Goal: Find specific page/section: Find specific page/section

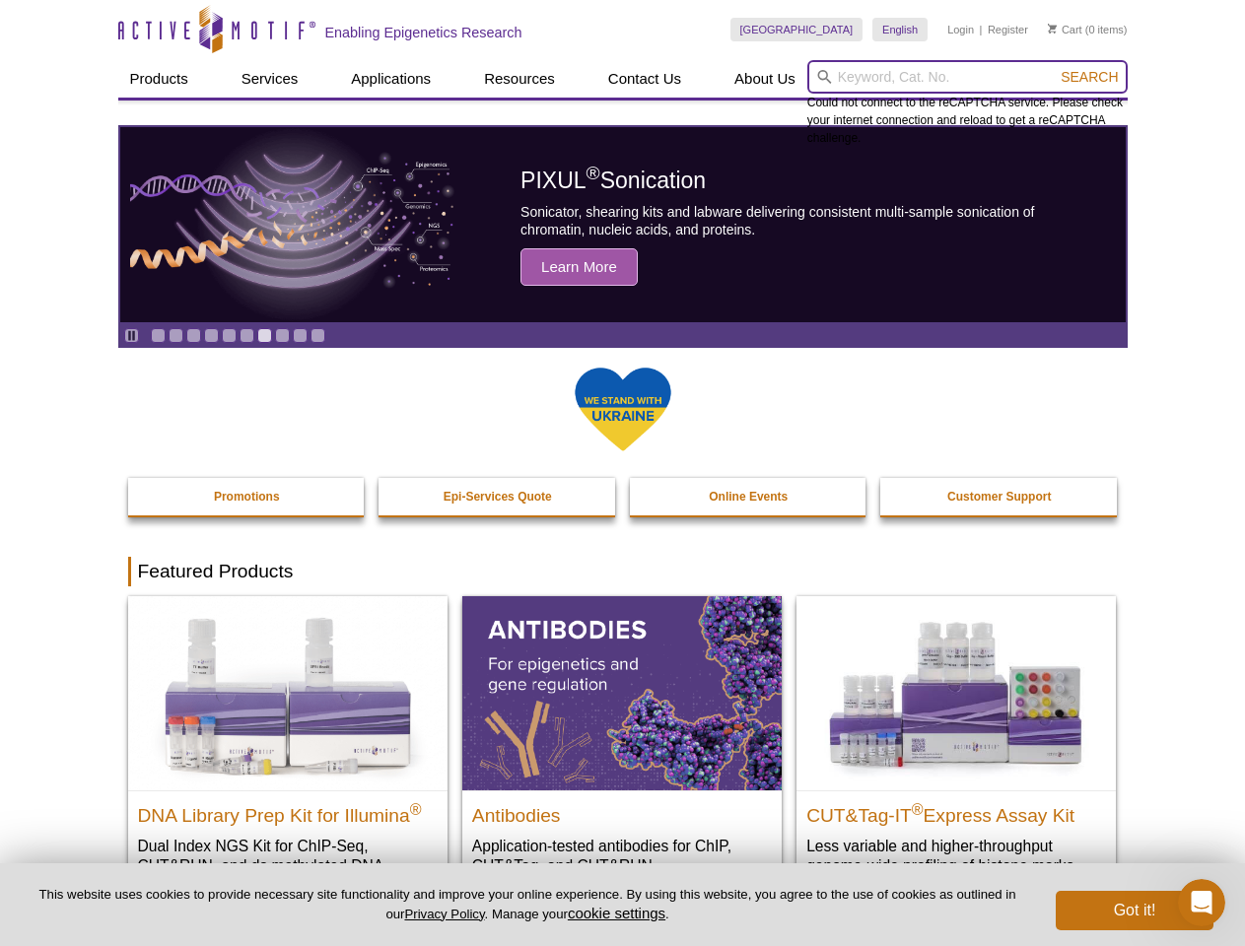
click at [967, 77] on input "search" at bounding box center [967, 77] width 320 height 34
click at [1089, 77] on span "Search" at bounding box center [1089, 77] width 57 height 16
click at [131, 335] on icon "Pause" at bounding box center [131, 335] width 13 height 13
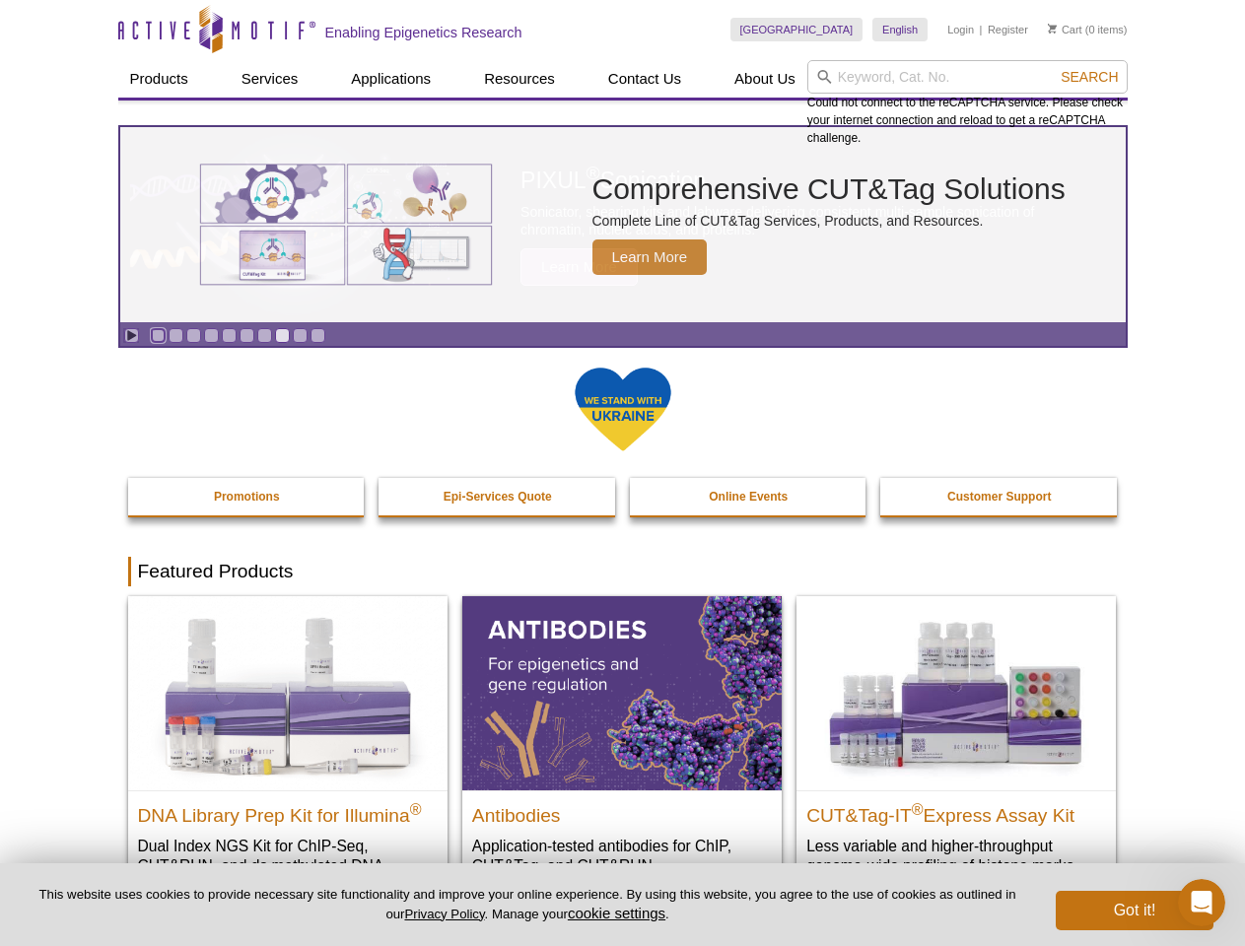
click at [158, 335] on link "Go to slide 1" at bounding box center [158, 335] width 15 height 15
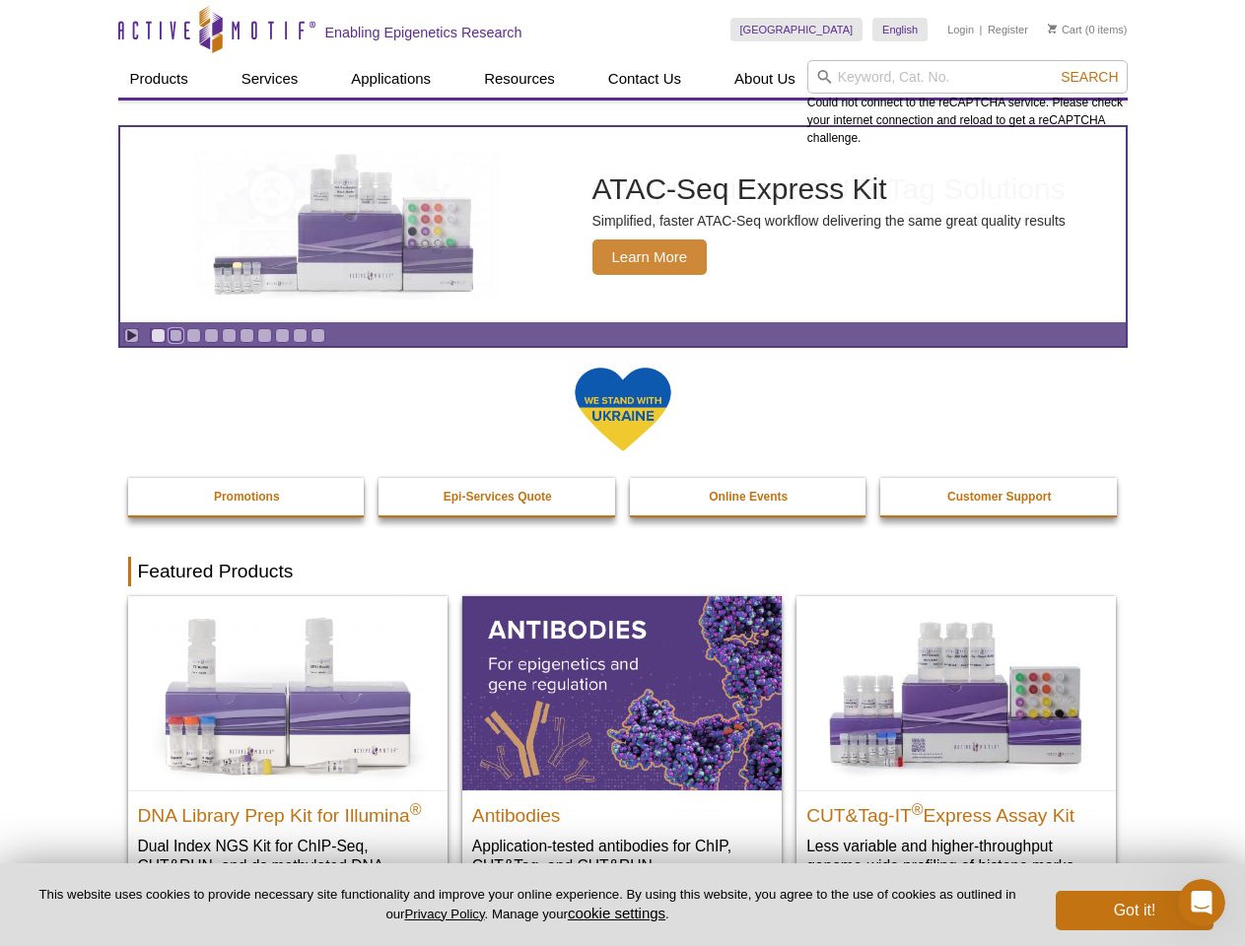
click at [175, 335] on link "Go to slide 2" at bounding box center [176, 335] width 15 height 15
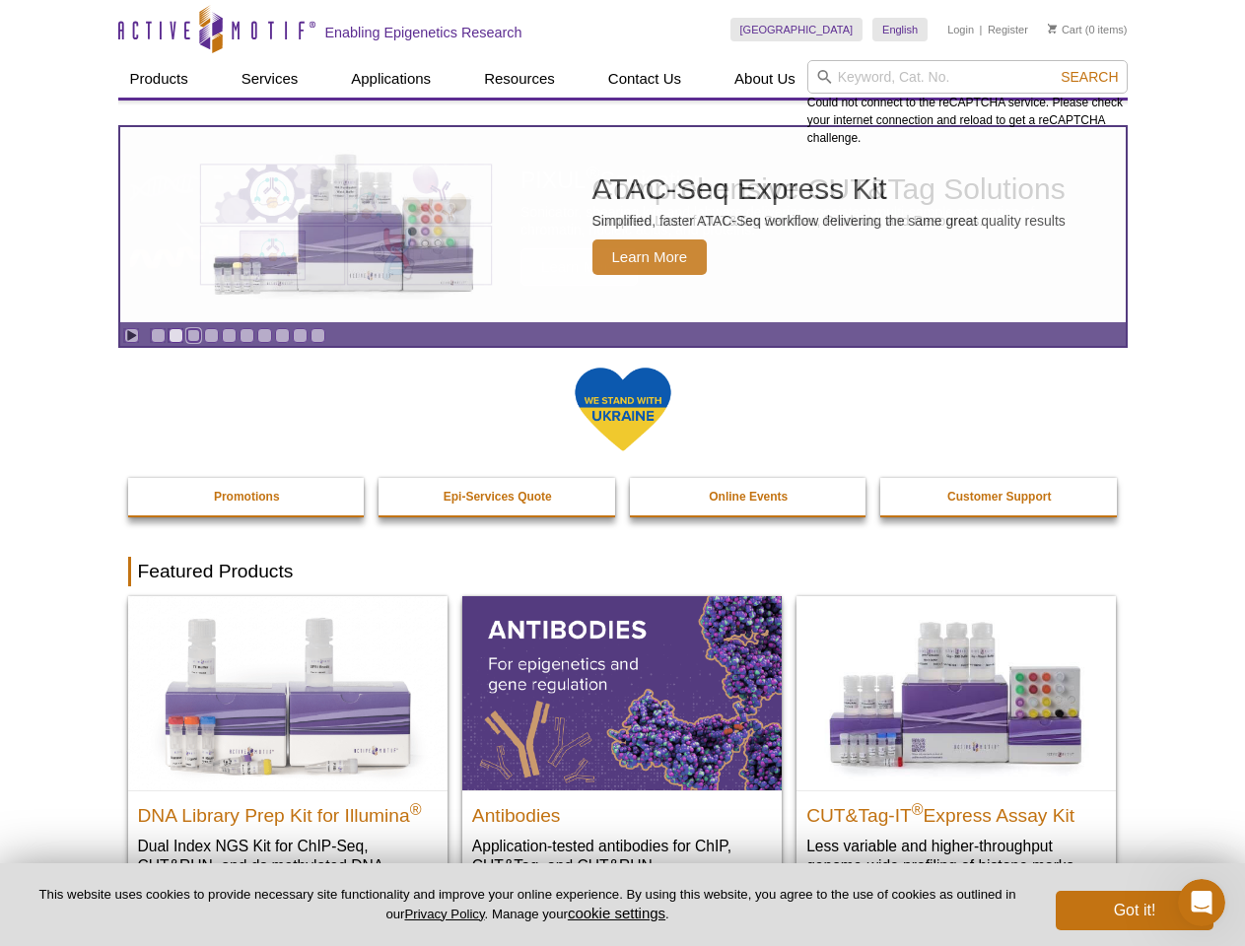
click at [193, 335] on link "Go to slide 3" at bounding box center [193, 335] width 15 height 15
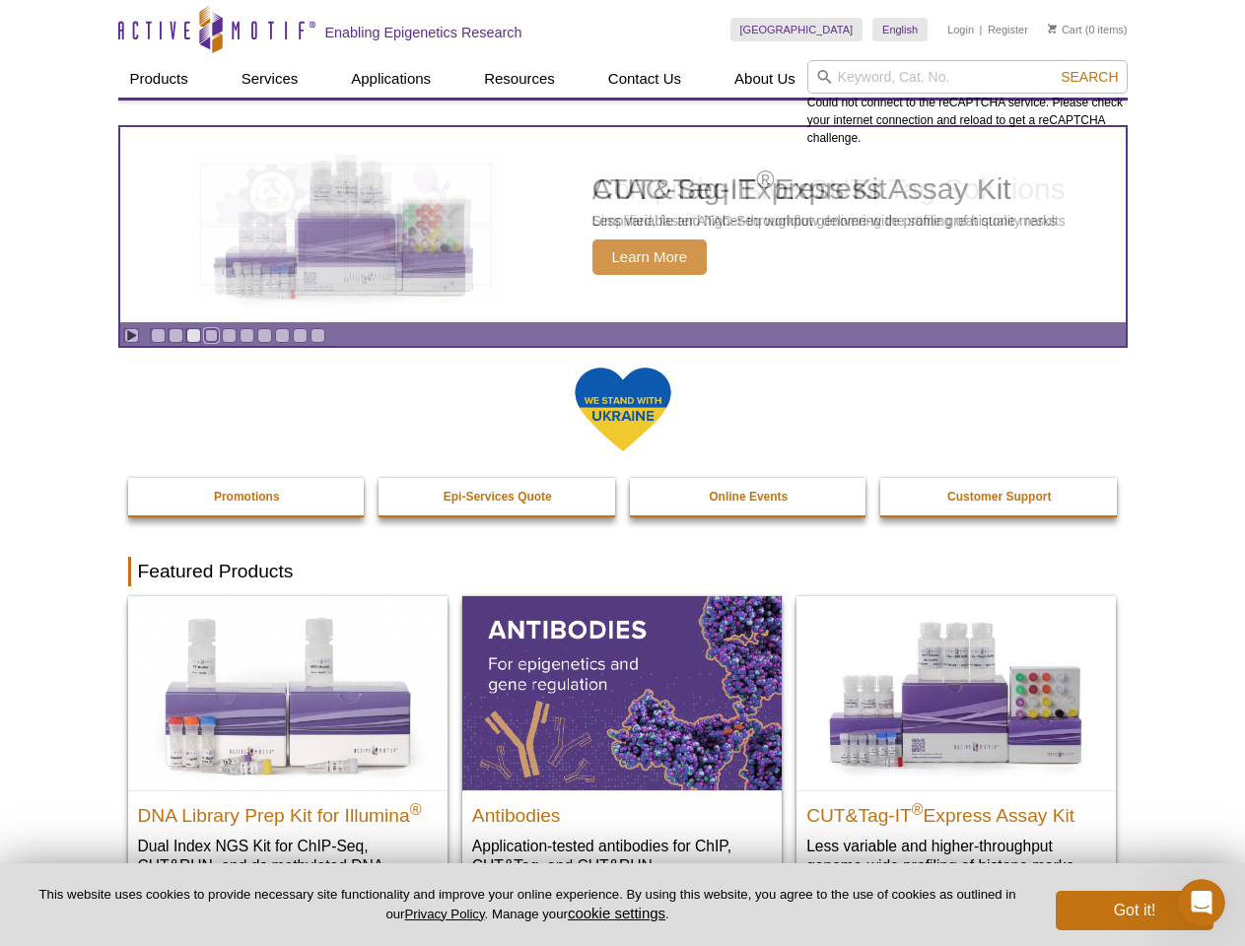
click at [211, 335] on link "Go to slide 4" at bounding box center [211, 335] width 15 height 15
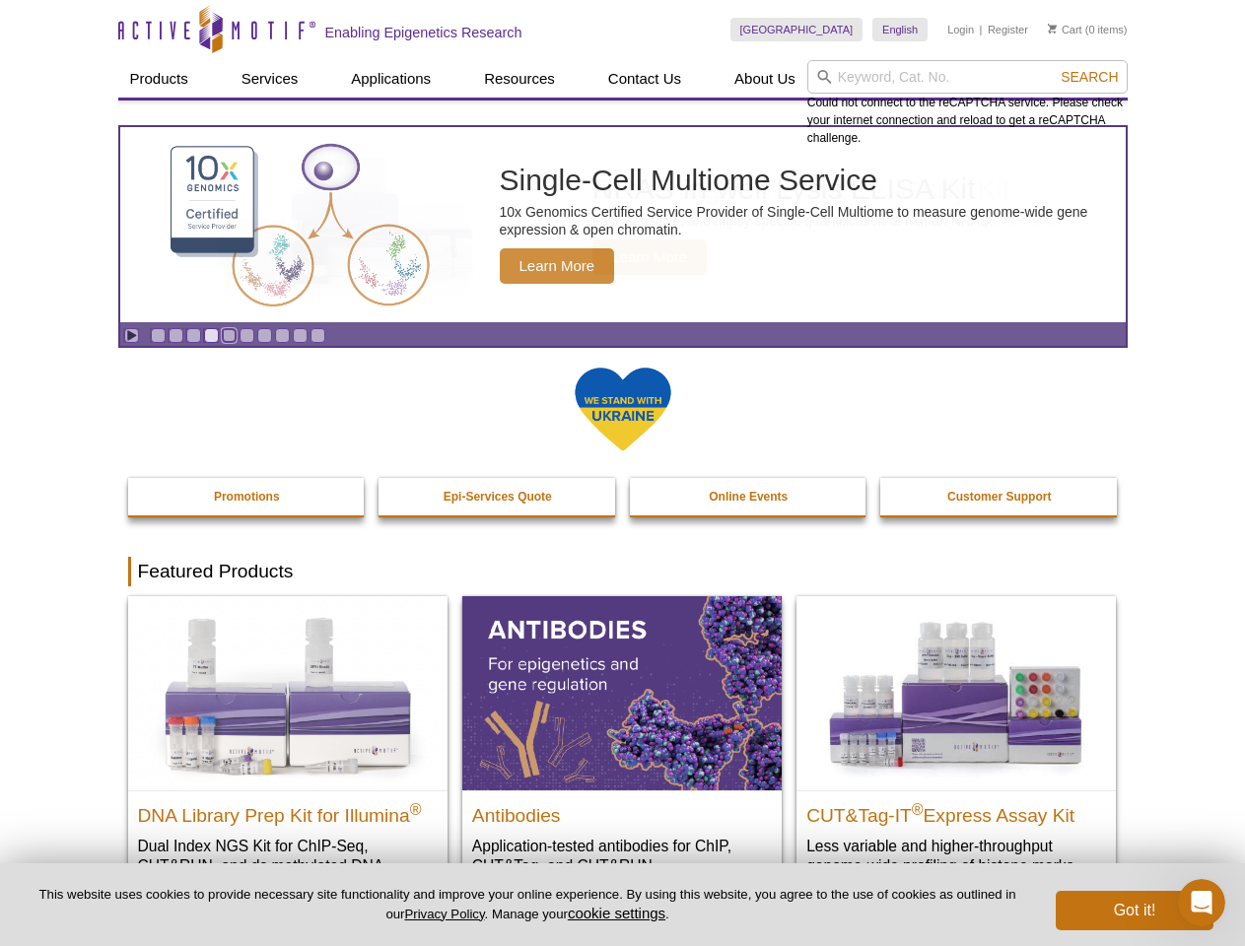
click at [229, 335] on link "Go to slide 5" at bounding box center [229, 335] width 15 height 15
click at [246, 335] on link "Go to slide 6" at bounding box center [247, 335] width 15 height 15
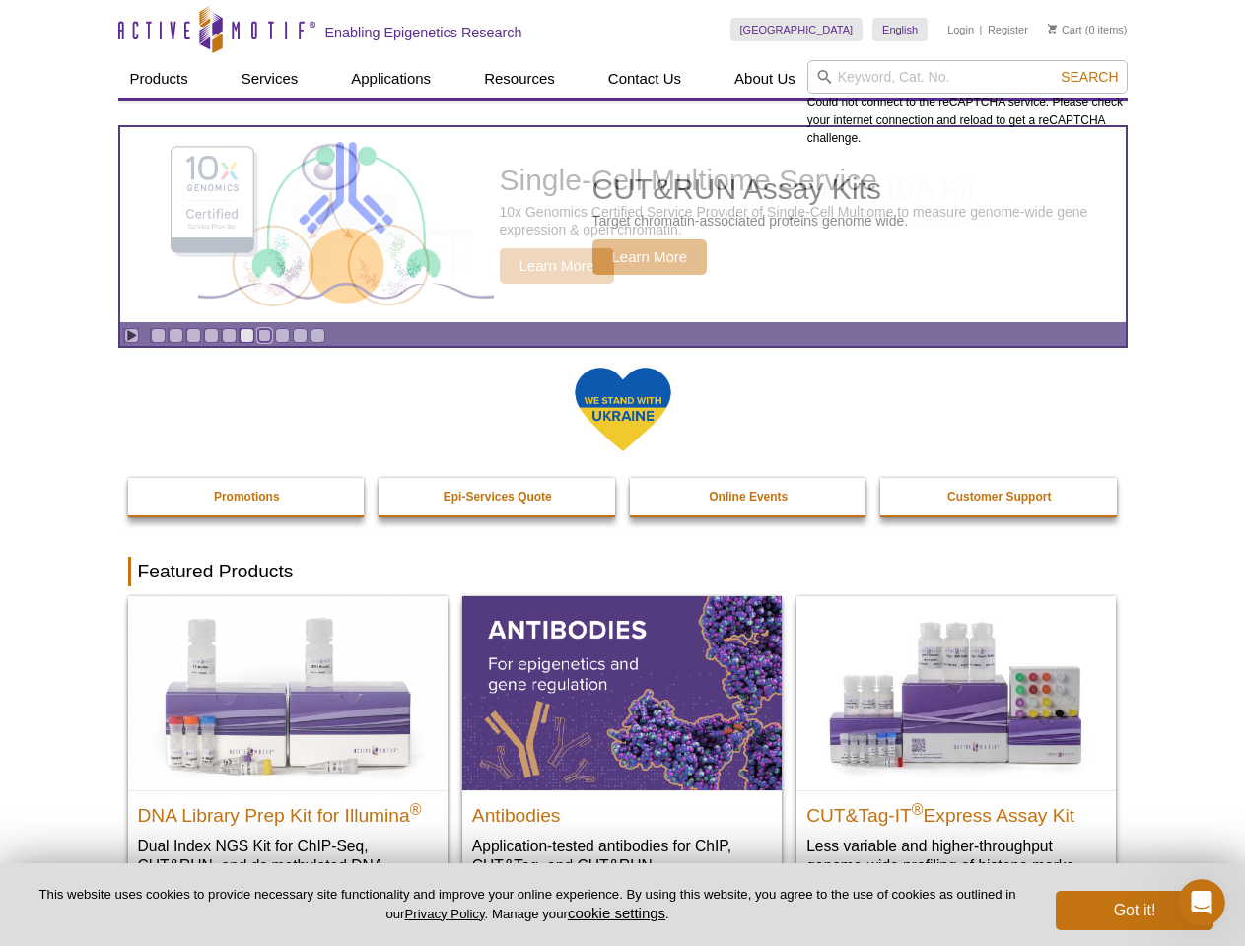
click at [264, 335] on link "Go to slide 7" at bounding box center [264, 335] width 15 height 15
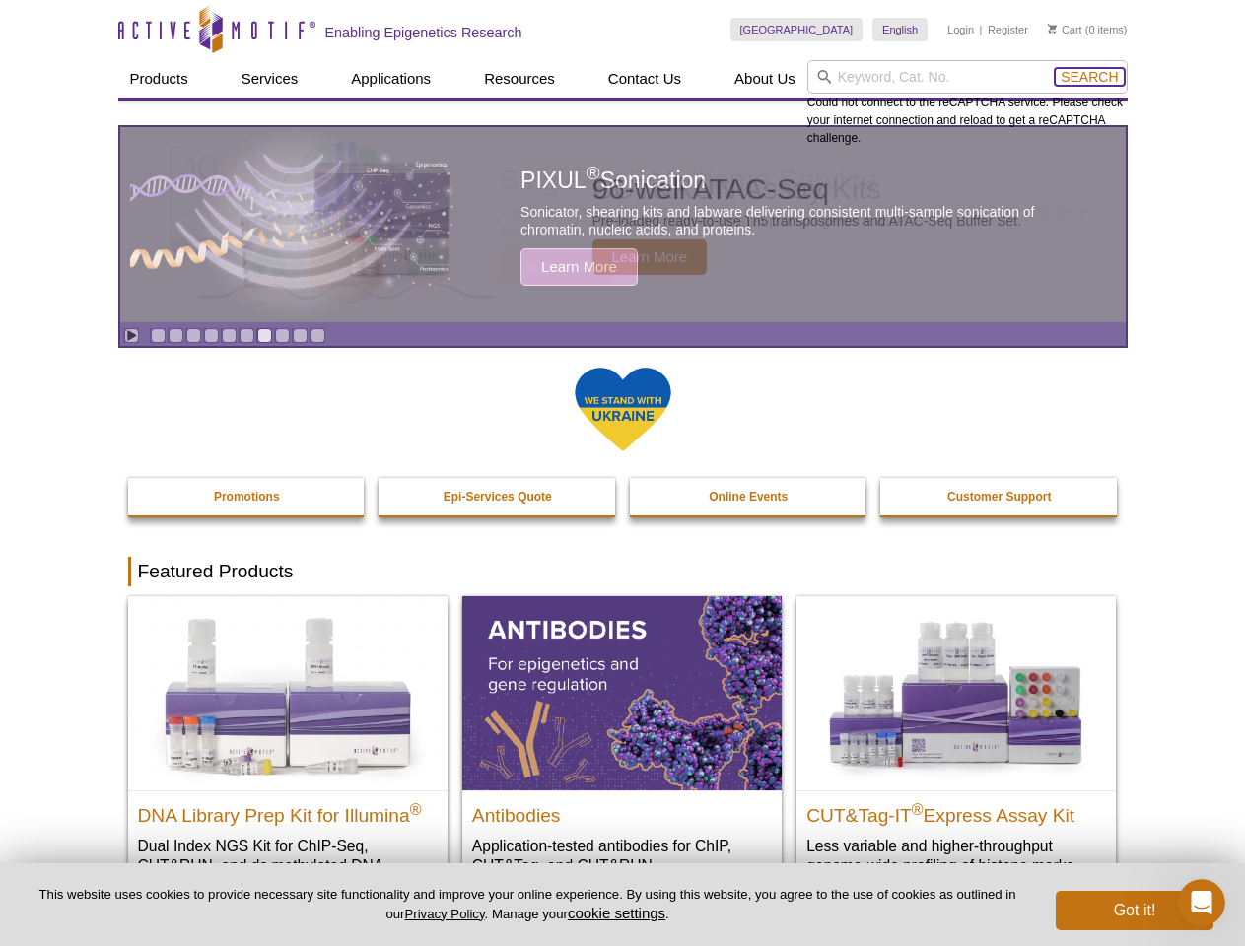
click at [1089, 77] on span "Search" at bounding box center [1089, 77] width 57 height 16
